Goal: Task Accomplishment & Management: Use online tool/utility

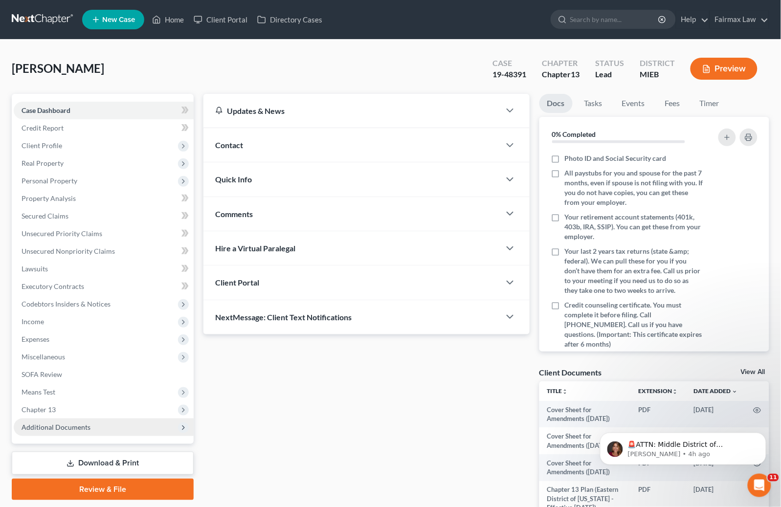
click at [70, 425] on span "Additional Documents" at bounding box center [56, 427] width 69 height 8
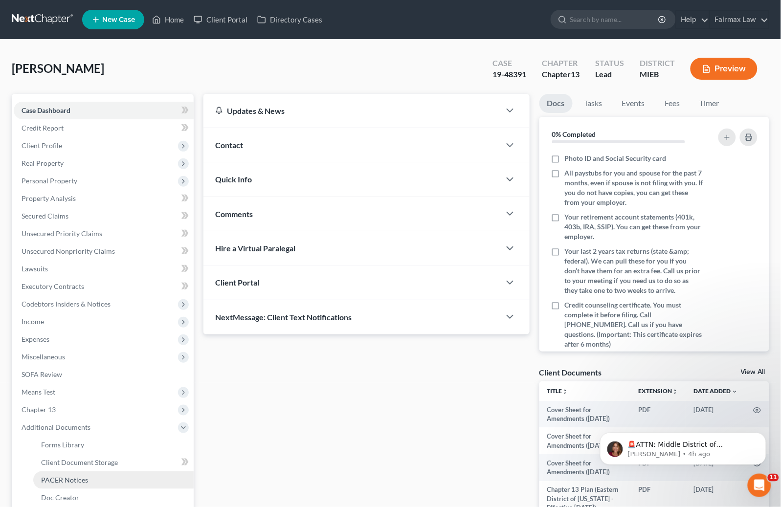
click at [58, 479] on span "PACER Notices" at bounding box center [64, 480] width 47 height 8
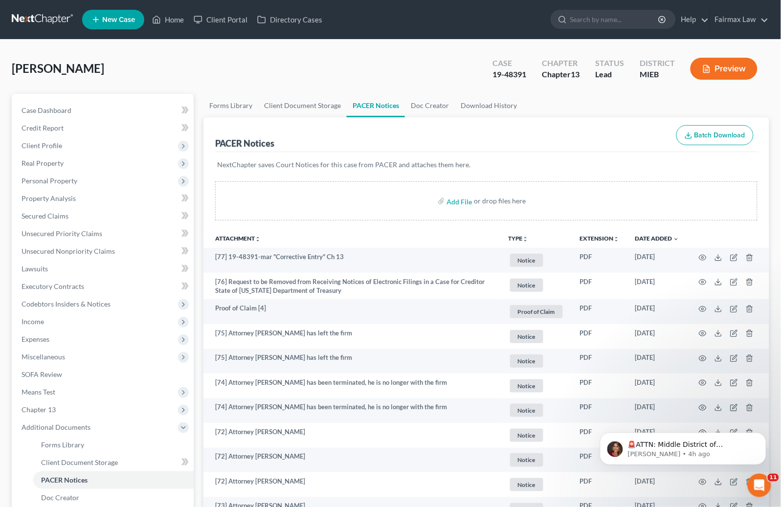
click at [380, 62] on div "Reid, Marlo Upgraded Case 19-48391 Chapter Chapter 13 Status Lead District MIEB…" at bounding box center [391, 72] width 758 height 43
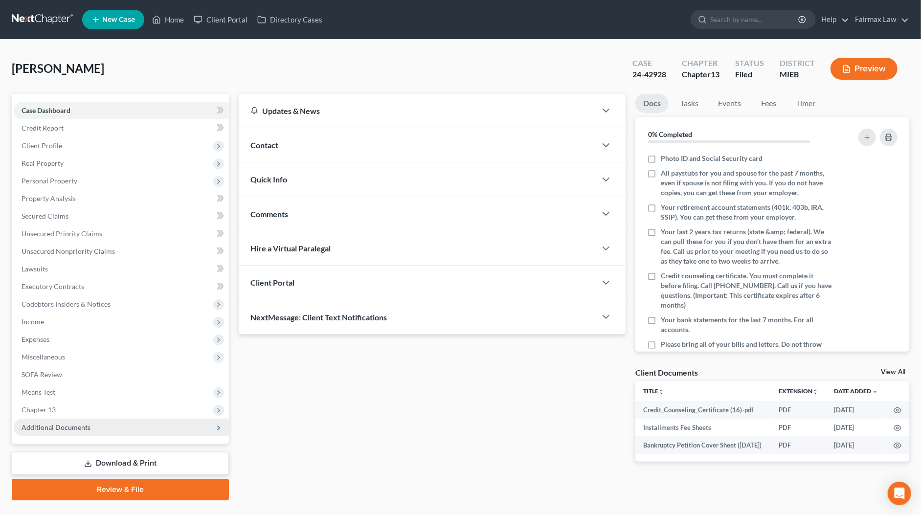
click at [93, 426] on span "Additional Documents" at bounding box center [121, 428] width 215 height 18
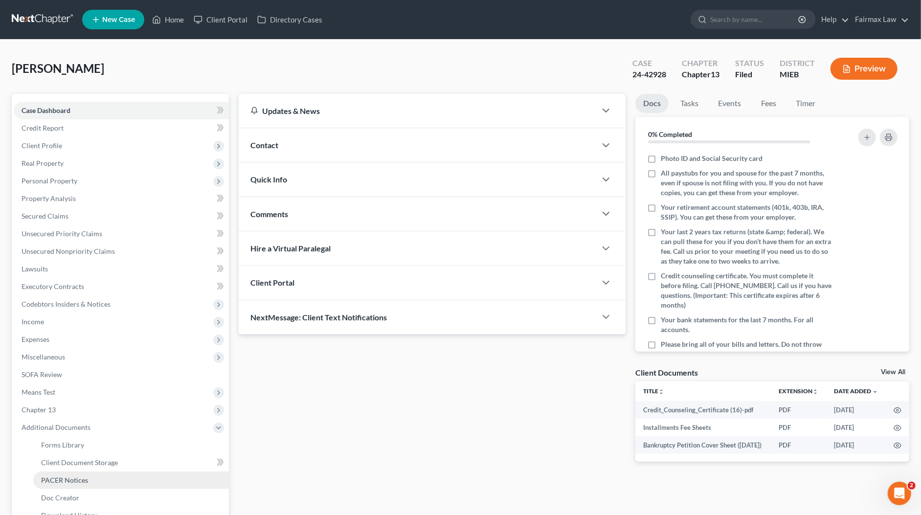
click at [67, 480] on span "PACER Notices" at bounding box center [64, 480] width 47 height 8
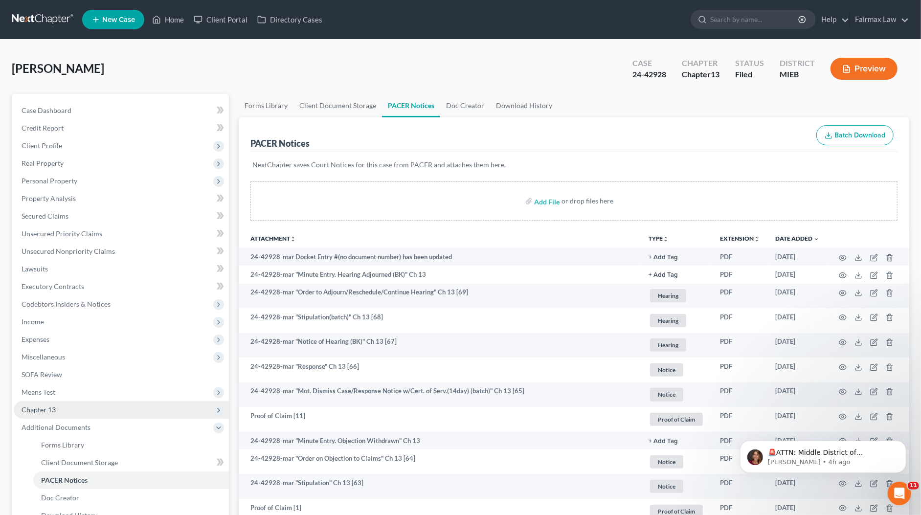
click at [73, 411] on span "Chapter 13" at bounding box center [121, 410] width 215 height 18
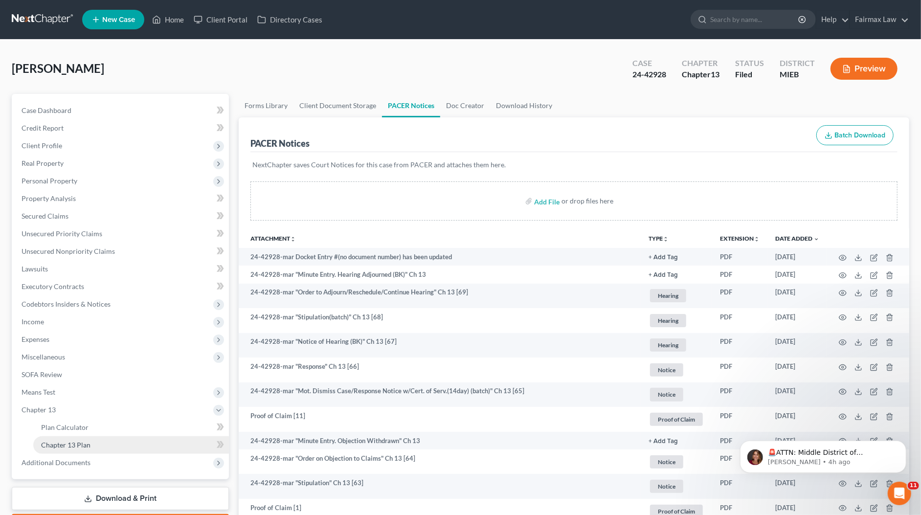
click at [72, 441] on span "Chapter 13 Plan" at bounding box center [65, 445] width 49 height 8
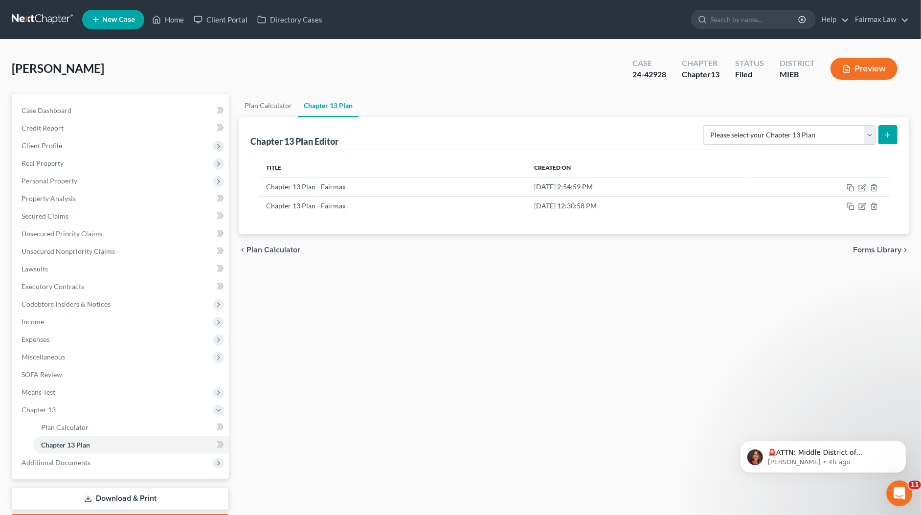
click at [901, 488] on icon "Open Intercom Messenger" at bounding box center [898, 492] width 16 height 16
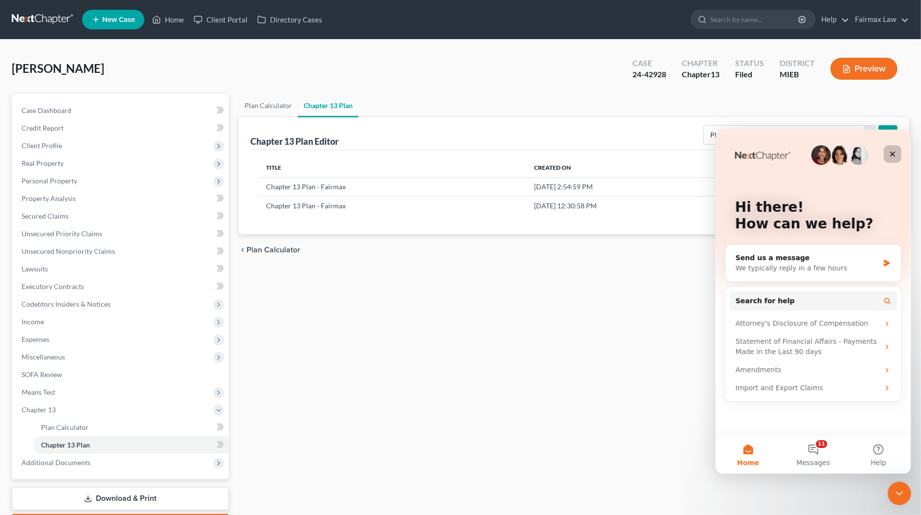
click at [893, 153] on icon "Close" at bounding box center [892, 153] width 5 height 5
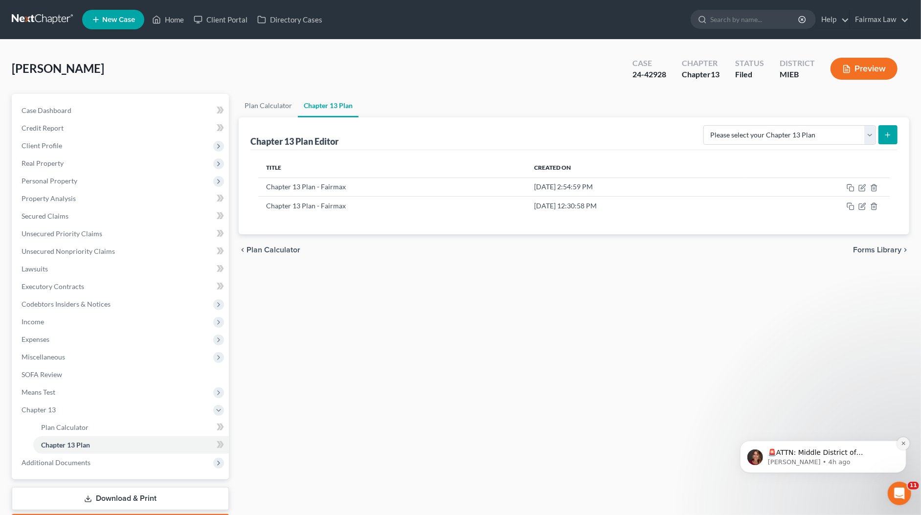
click at [899, 442] on button "Dismiss notification" at bounding box center [902, 443] width 13 height 13
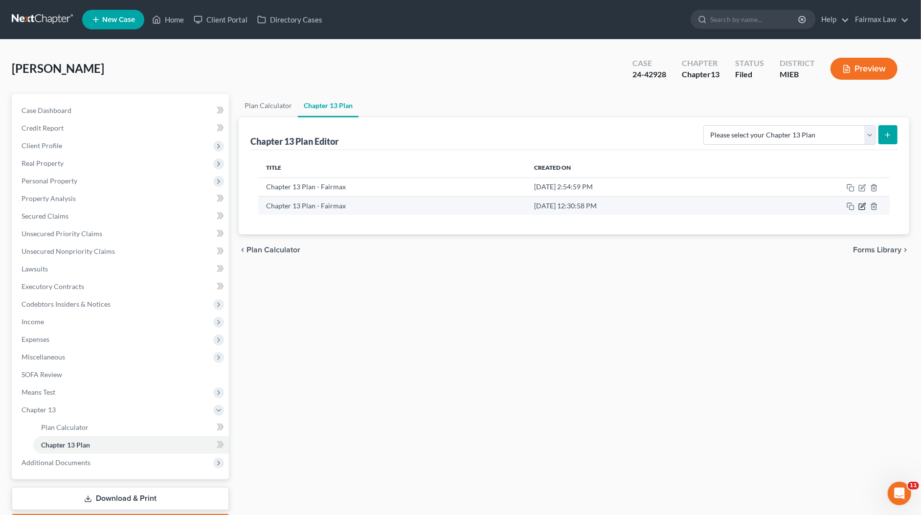
click at [862, 204] on icon "button" at bounding box center [862, 206] width 8 height 8
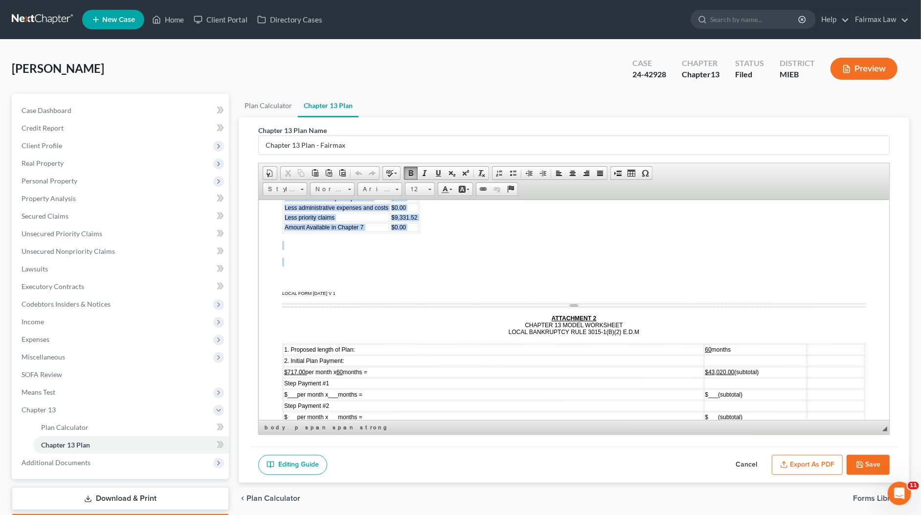
scroll to position [3052, 0]
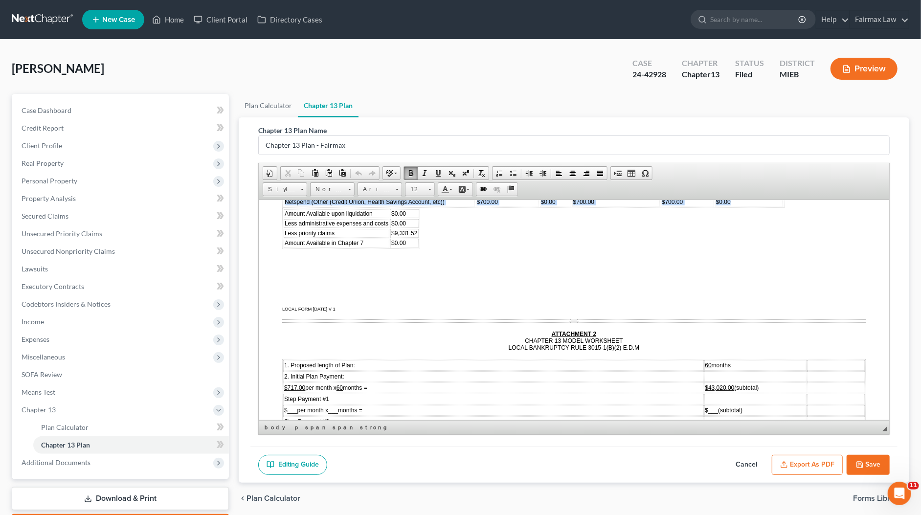
drag, startPoint x: 341, startPoint y: 249, endPoint x: 426, endPoint y: 245, distance: 85.2
copy table "TYPE OF PROPERTY FAIR MARKET VALUE LIENS DEBTOR’S SHARE OF EQUITY EXEMPT AMOUNT…"
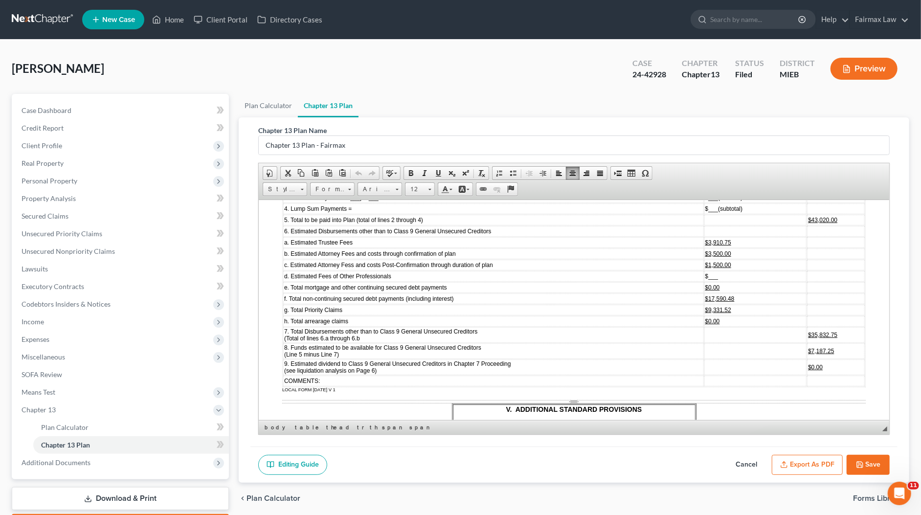
scroll to position [3321, 0]
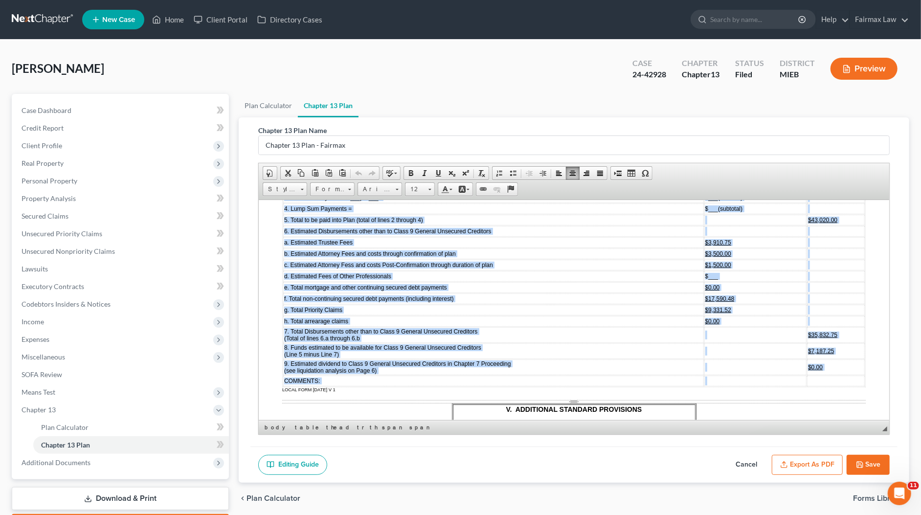
drag, startPoint x: 284, startPoint y: 234, endPoint x: 711, endPoint y: 370, distance: 447.9
click at [711, 370] on tbody "1. Proposed length of Plan: 60 months 2. Initial Plan Payment: $717.00 per mont…" at bounding box center [573, 237] width 581 height 295
copy tbody "7. Loremips dolors am Cons: 61 adipis 4. Elitsed Doei Tempori: $515.78 utl etdo…"
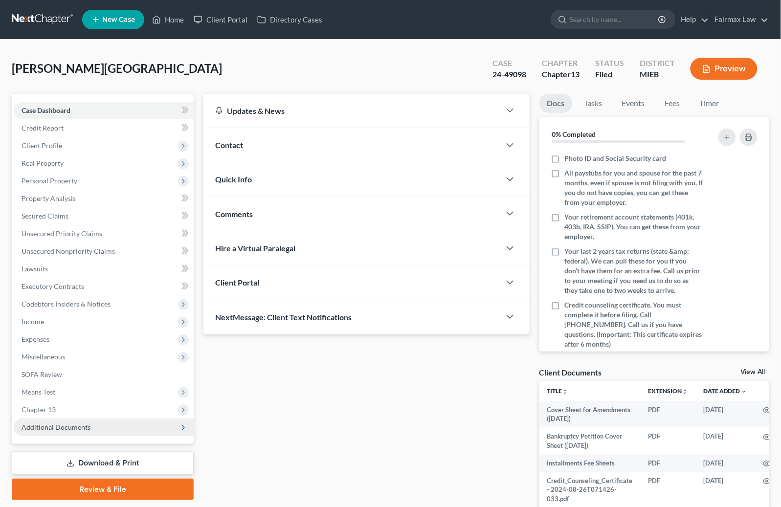
click at [38, 432] on span "Additional Documents" at bounding box center [104, 428] width 180 height 18
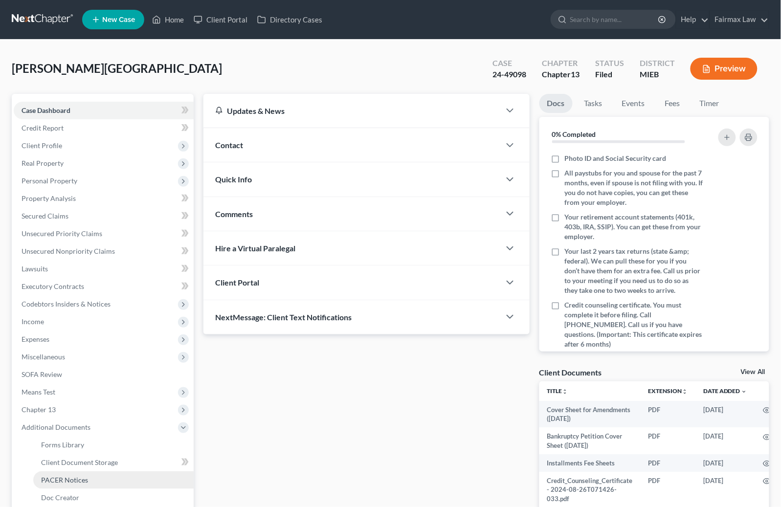
click at [50, 479] on span "PACER Notices" at bounding box center [64, 480] width 47 height 8
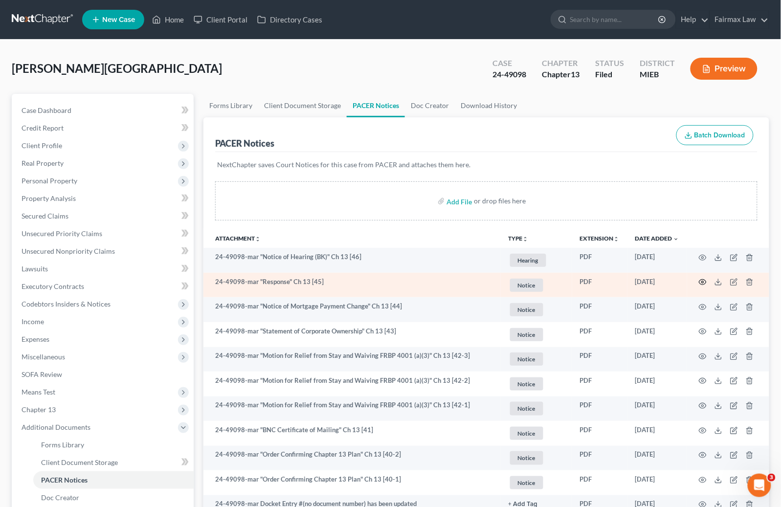
click at [707, 282] on icon "button" at bounding box center [702, 282] width 7 height 5
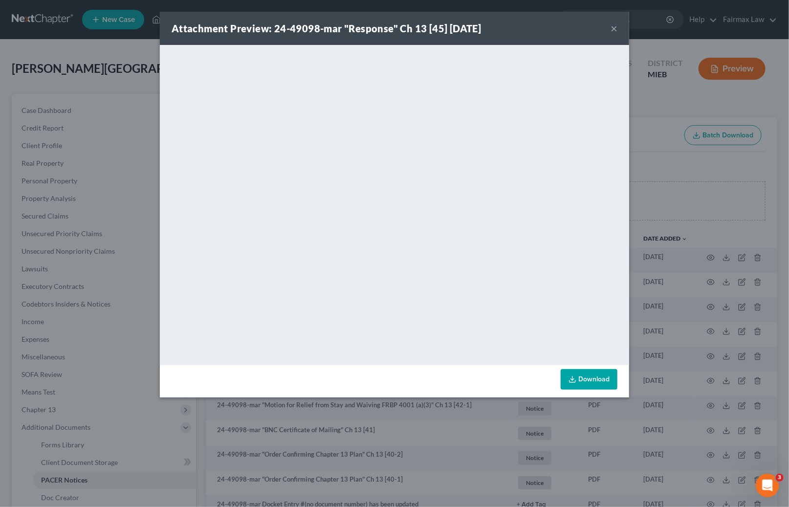
click at [641, 147] on div "Attachment Preview: 24-49098-mar "Response" Ch 13 [45] 09/03/2025 × <object ng-…" at bounding box center [394, 253] width 789 height 507
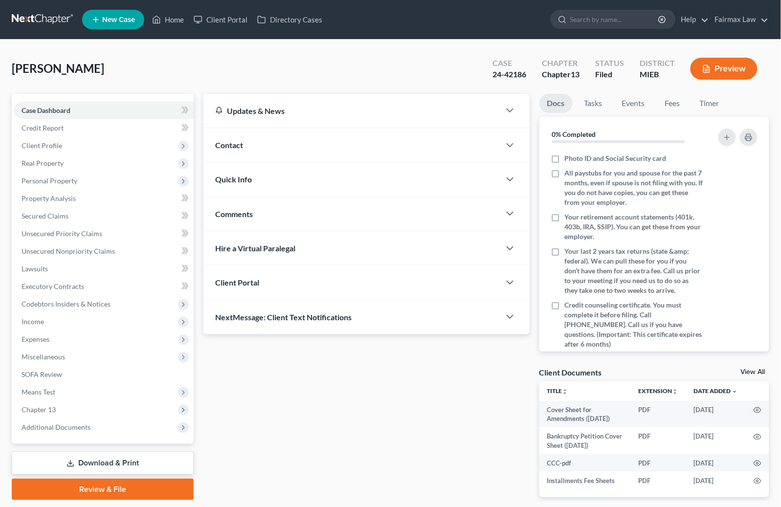
click at [513, 74] on div "24-42186" at bounding box center [509, 74] width 34 height 11
